Goal: Navigation & Orientation: Find specific page/section

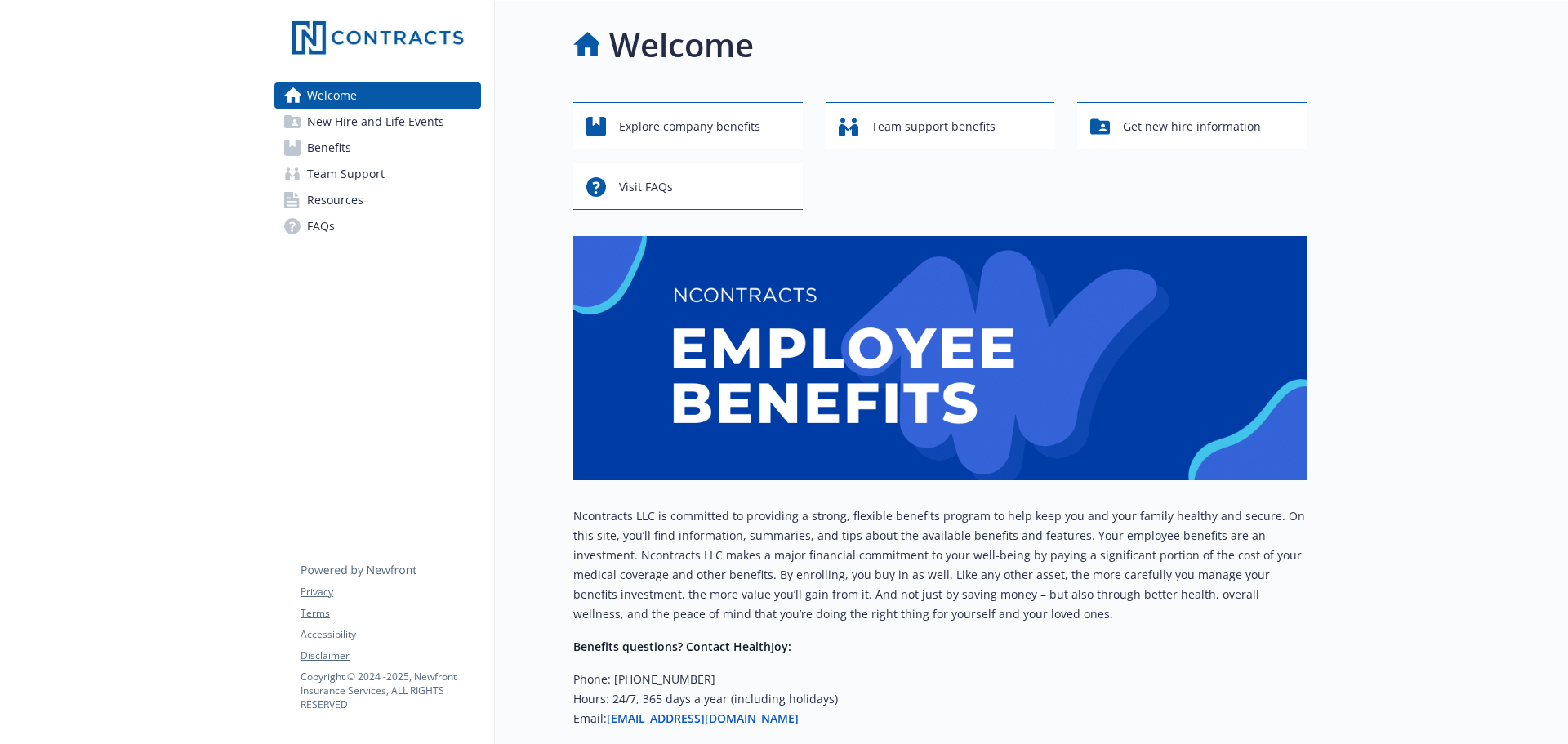
click at [339, 202] on span "Resources" at bounding box center [335, 200] width 56 height 26
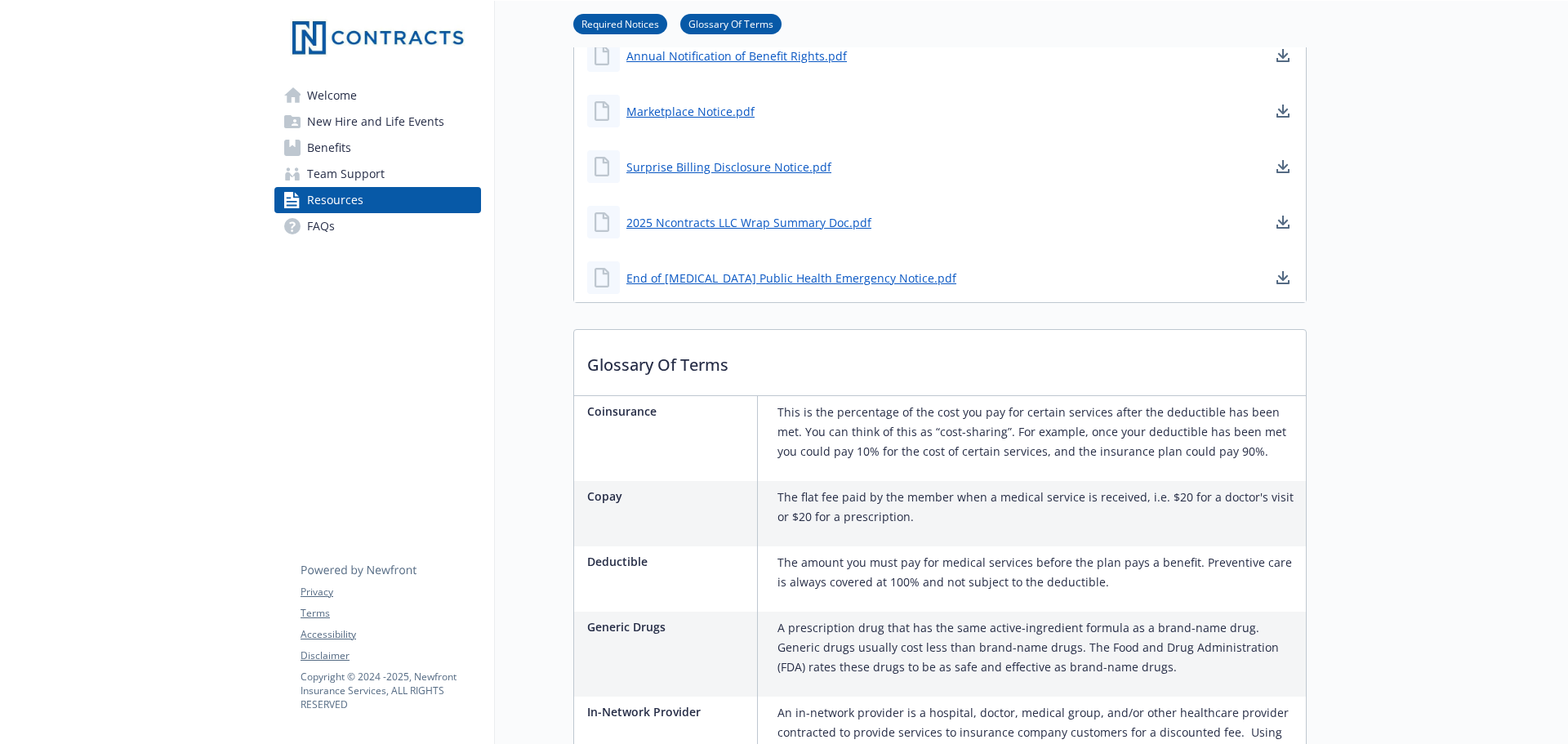
scroll to position [653, 0]
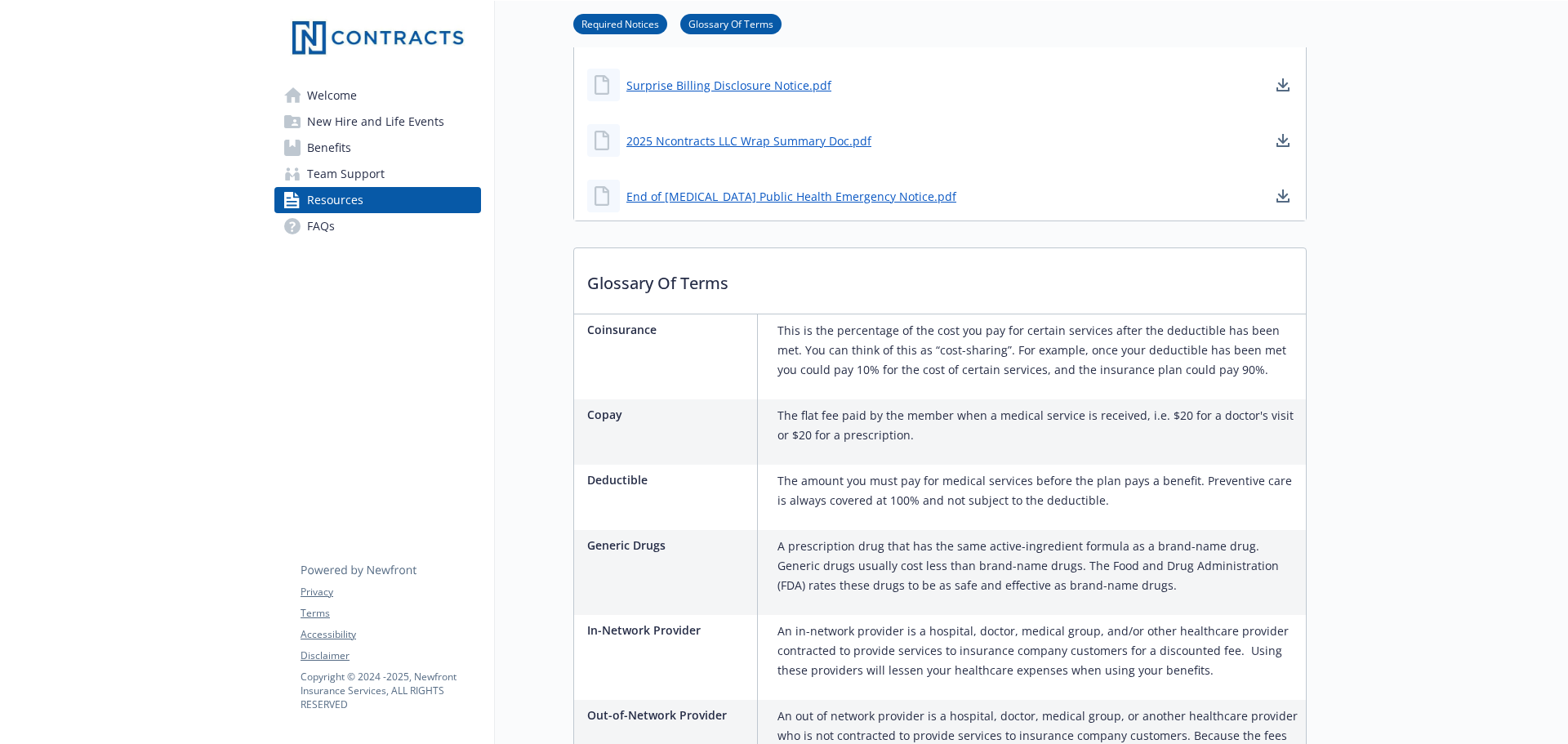
click at [350, 146] on span "Benefits" at bounding box center [329, 147] width 44 height 26
